Goal: Task Accomplishment & Management: Complete application form

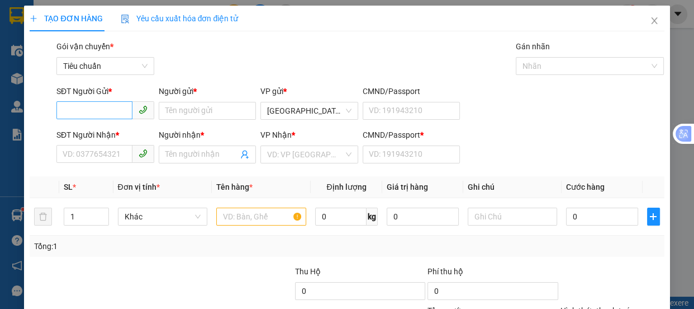
click at [102, 105] on input "SĐT Người Gửi *" at bounding box center [94, 110] width 76 height 18
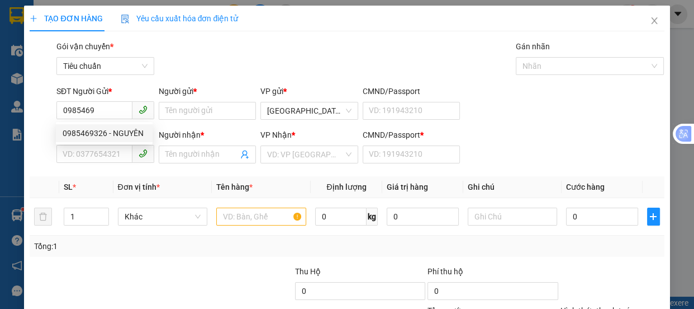
click at [92, 131] on div "0985469326 - NGUYÊN" at bounding box center [104, 133] width 83 height 12
type input "0985469326"
type input "NGUYÊN"
type input "0938618986"
type input "HIỀN"
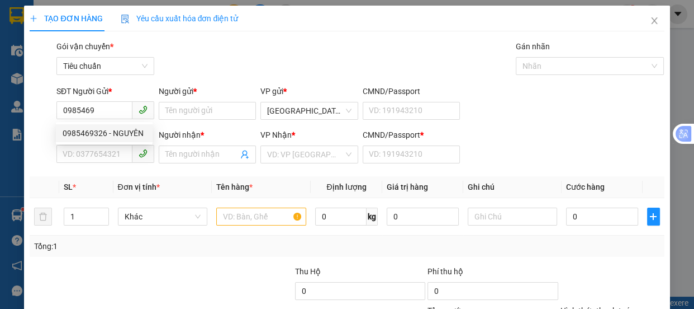
type input "1"
type input "80.000"
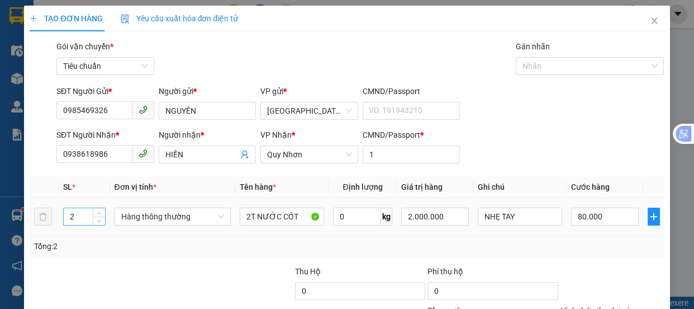
type input "0985469326"
click at [83, 213] on input "2" at bounding box center [84, 216] width 41 height 17
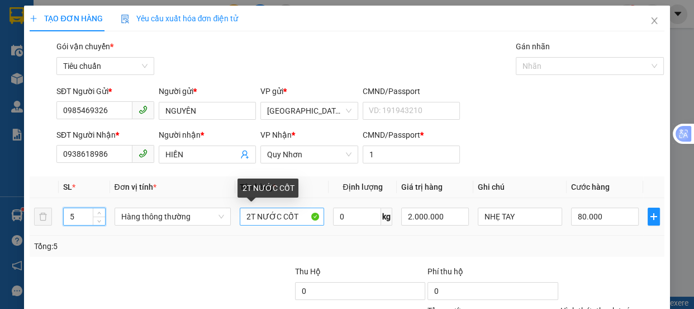
type input "5"
click at [249, 219] on input "2T NƯỚC CỐT" at bounding box center [282, 216] width 84 height 18
type input "0"
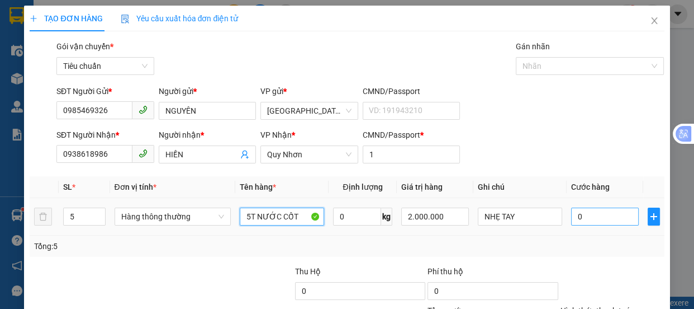
type input "5T NƯỚC CỐT"
click at [577, 212] on input "0" at bounding box center [605, 216] width 68 height 18
type input "2"
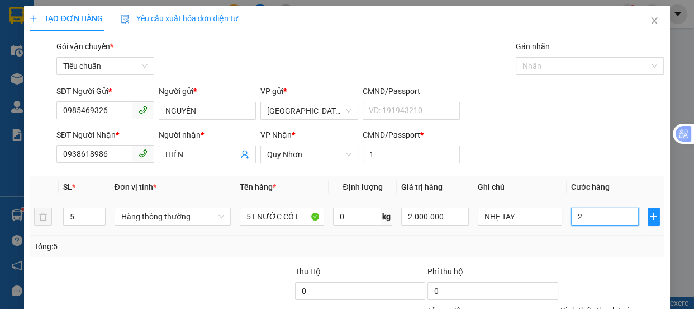
type input "25"
type input "250"
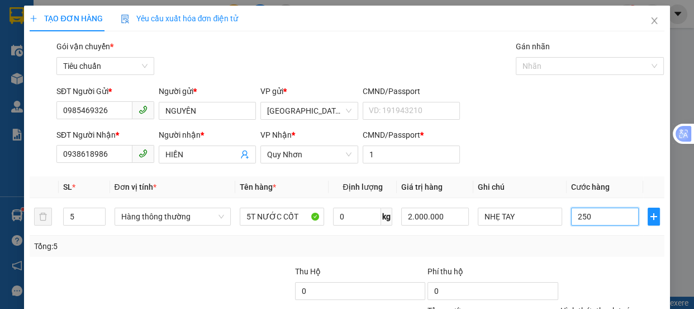
scroll to position [105, 0]
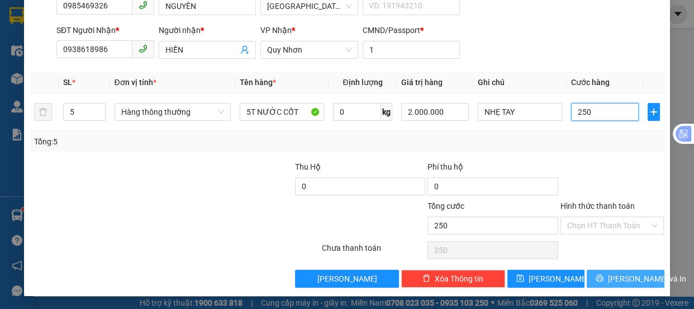
type input "250"
type input "250.000"
click at [616, 270] on button "[PERSON_NAME] và In" at bounding box center [625, 278] width 77 height 18
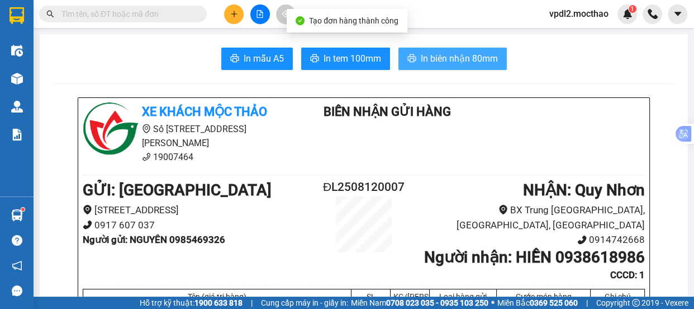
click at [441, 59] on span "In biên nhận 80mm" at bounding box center [459, 58] width 77 height 14
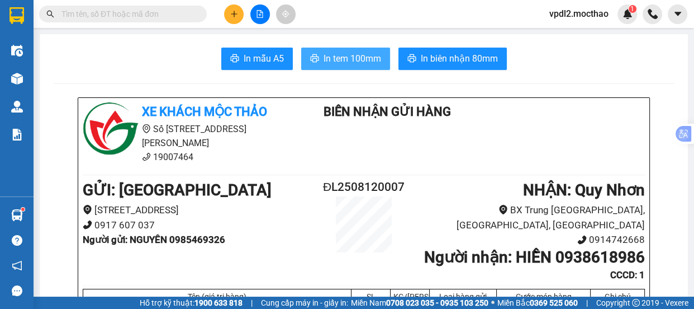
click at [367, 59] on span "In tem 100mm" at bounding box center [353, 58] width 58 height 14
